Goal: Information Seeking & Learning: Find contact information

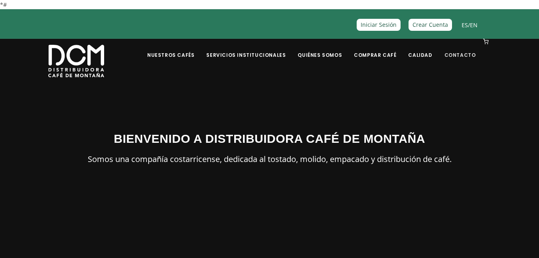
click at [462, 54] on link "Contacto" at bounding box center [460, 49] width 41 height 19
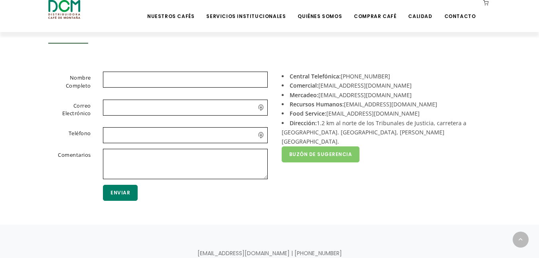
scroll to position [160, 0]
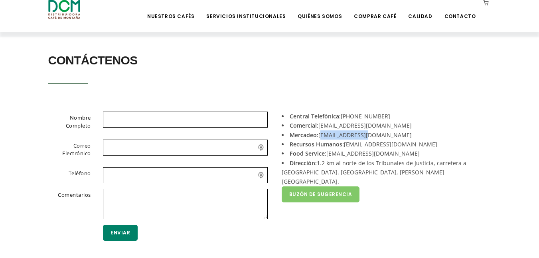
drag, startPoint x: 372, startPoint y: 135, endPoint x: 320, endPoint y: 134, distance: 51.5
click at [320, 134] on li "Mercadeo: mercadeo@dcm.cr" at bounding box center [384, 134] width 204 height 9
copy li "mercadeo@dcm.cr"
drag, startPoint x: 405, startPoint y: 142, endPoint x: 345, endPoint y: 145, distance: 60.0
click at [345, 145] on li "Recursos Humanos: reclutamiento@dcm.cr" at bounding box center [384, 143] width 204 height 9
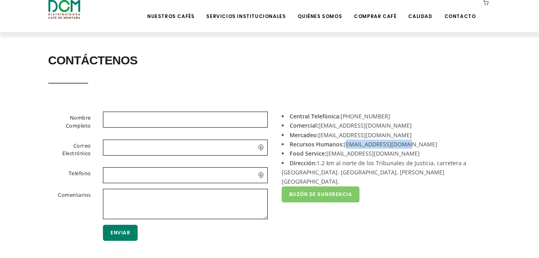
copy li "reclutamiento@dcm.cr"
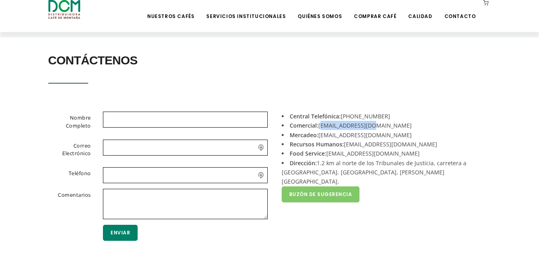
drag, startPoint x: 376, startPoint y: 125, endPoint x: 321, endPoint y: 121, distance: 55.3
click at [321, 121] on li "Comercial: acomercial@dcm.cr" at bounding box center [384, 125] width 204 height 9
copy li "acomercial@dcm.cr"
